Goal: Information Seeking & Learning: Learn about a topic

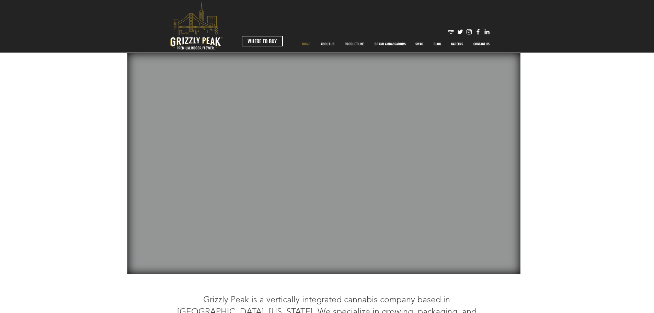
click at [60, 239] on img "main content" at bounding box center [327, 164] width 654 height 222
click at [355, 45] on p "PRODUCT LINE" at bounding box center [354, 43] width 26 height 17
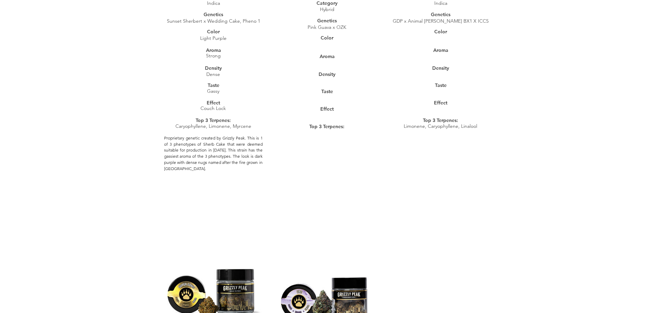
scroll to position [2267, 0]
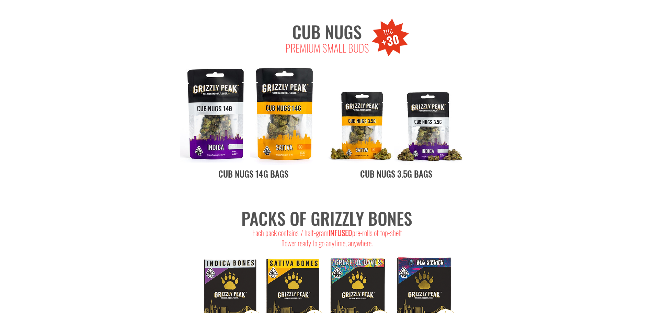
scroll to position [3297, 0]
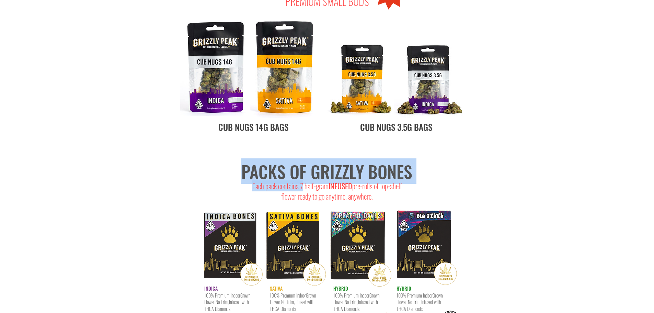
drag, startPoint x: 248, startPoint y: 142, endPoint x: 301, endPoint y: 144, distance: 52.6
click at [301, 154] on div "PACKS OF GRIZZLY BONES Each pack contains 7 half-gram INFUSED pre-rolls of top-…" at bounding box center [327, 248] width 654 height 188
click at [301, 180] on span "Each pack contains 7 half-gram INFUSED pre-rolls of top-shelf flower ready to g…" at bounding box center [327, 191] width 150 height 22
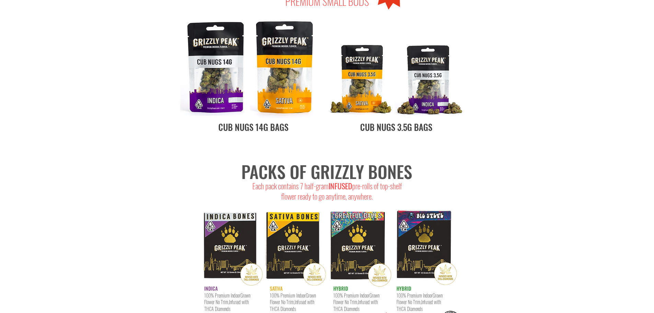
drag, startPoint x: 69, startPoint y: 124, endPoint x: 163, endPoint y: 190, distance: 115.0
click at [68, 154] on div at bounding box center [327, 248] width 654 height 188
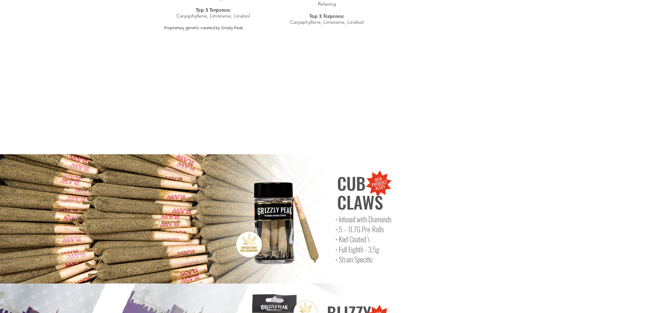
scroll to position [2713, 0]
